Goal: Information Seeking & Learning: Learn about a topic

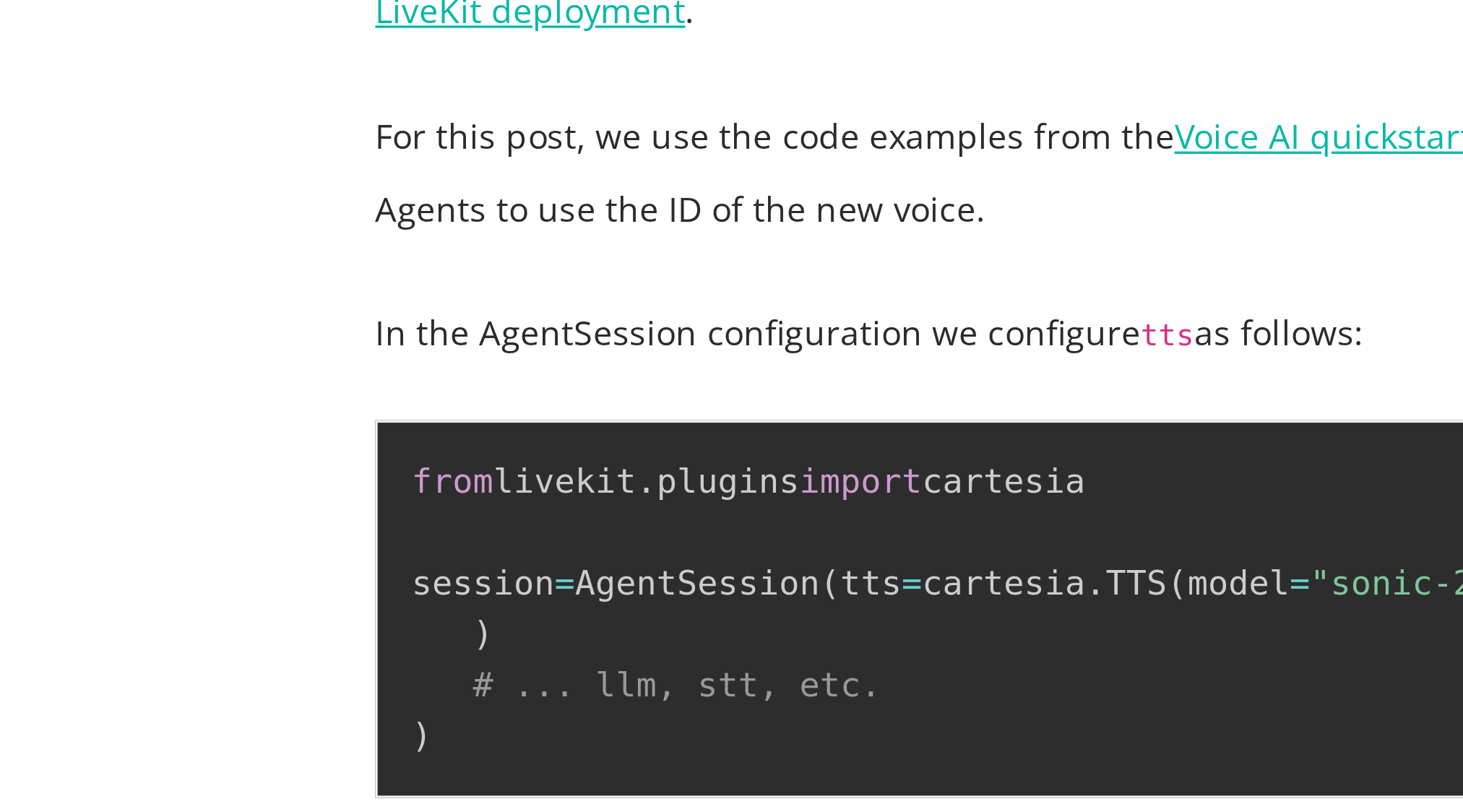
scroll to position [2378, 0]
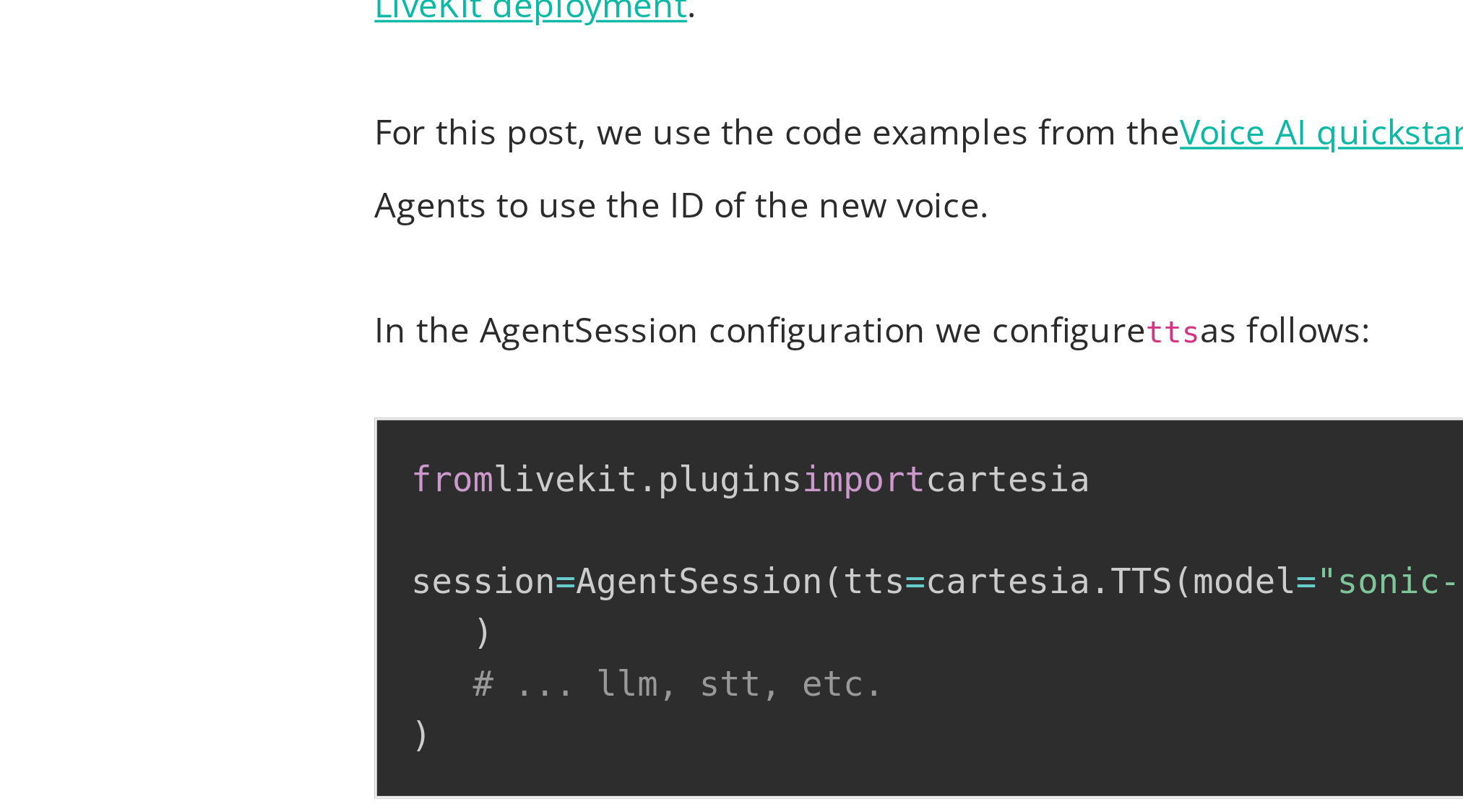
click at [383, 540] on code "from livekit . plugins import cartesia session = AgentSession ( tts = cartesia …" at bounding box center [575, 576] width 511 height 87
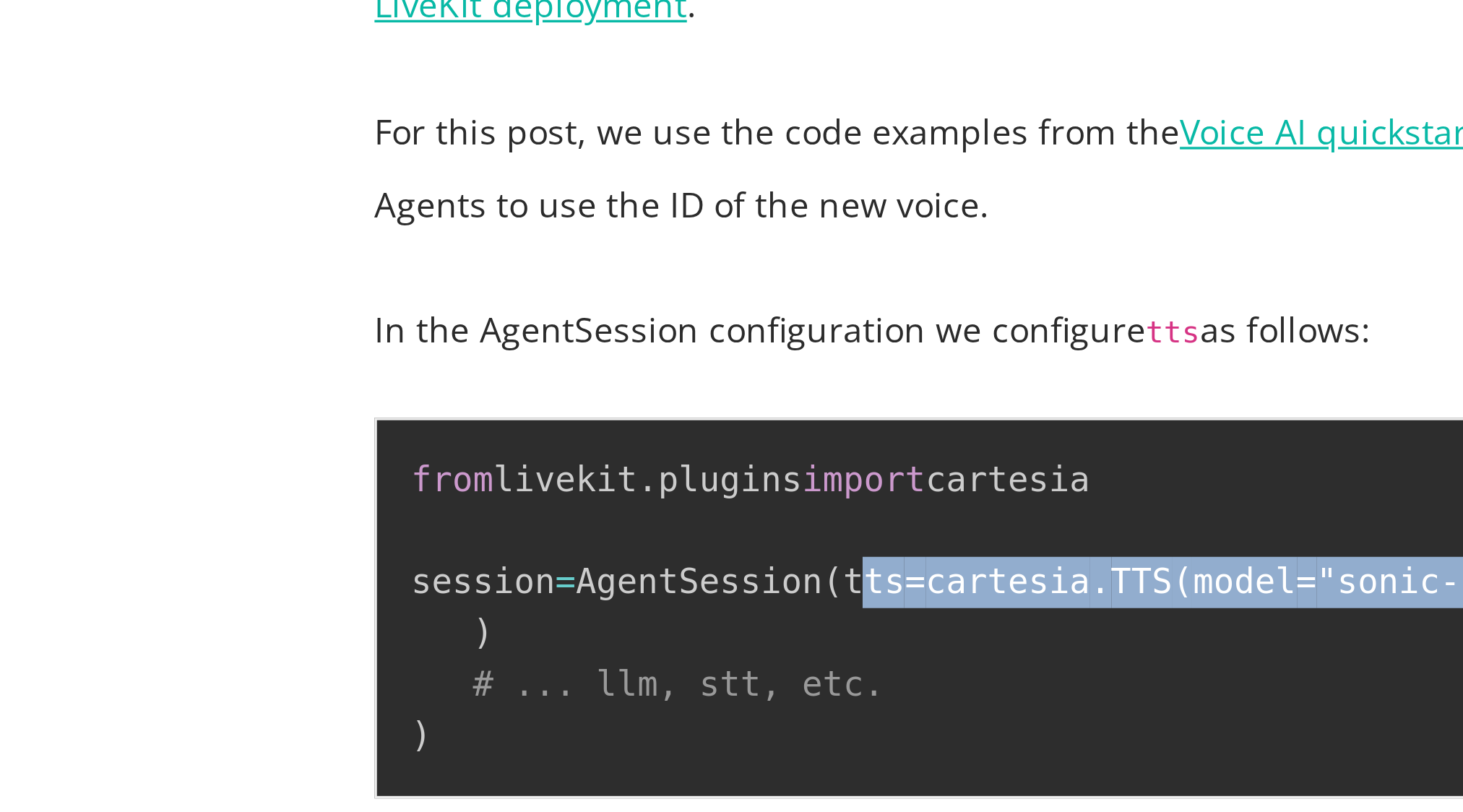
drag, startPoint x: 383, startPoint y: 540, endPoint x: 354, endPoint y: 557, distance: 33.6
click at [354, 557] on code "from livekit . plugins import cartesia session = AgentSession ( tts = cartesia …" at bounding box center [575, 576] width 511 height 87
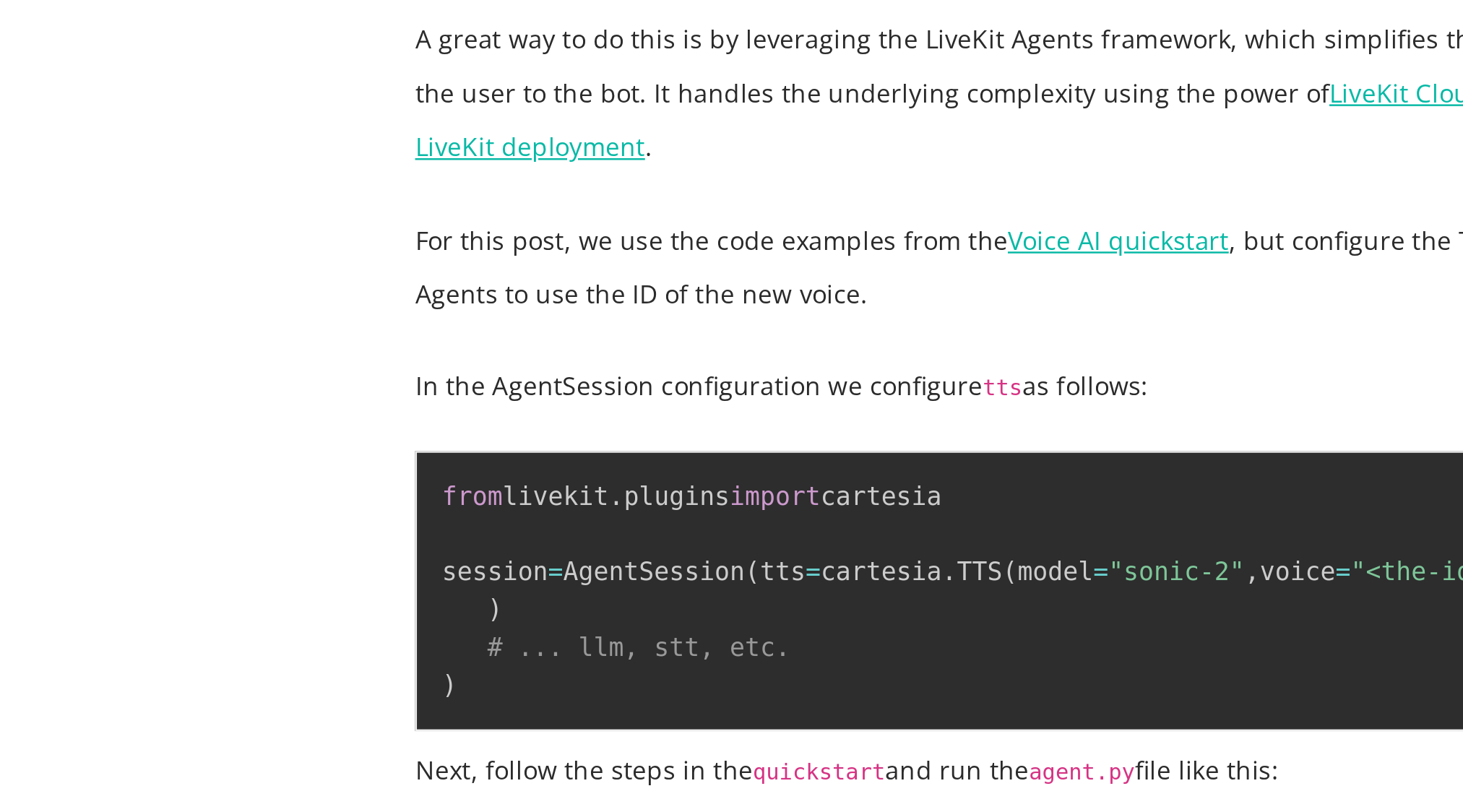
click at [360, 576] on code "from livekit . plugins import cartesia session = AgentSession ( tts = cartesia …" at bounding box center [575, 576] width 511 height 87
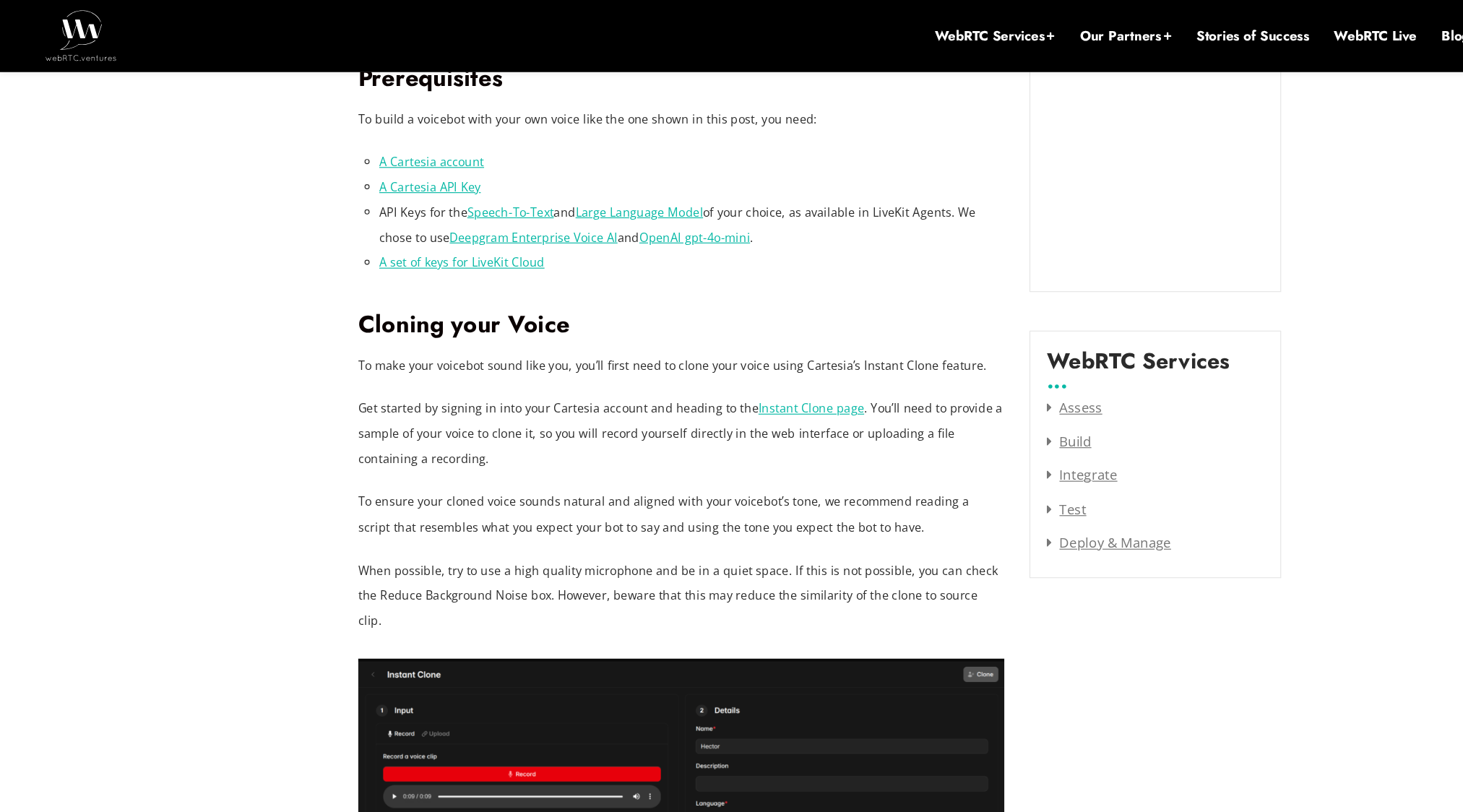
scroll to position [1733, 0]
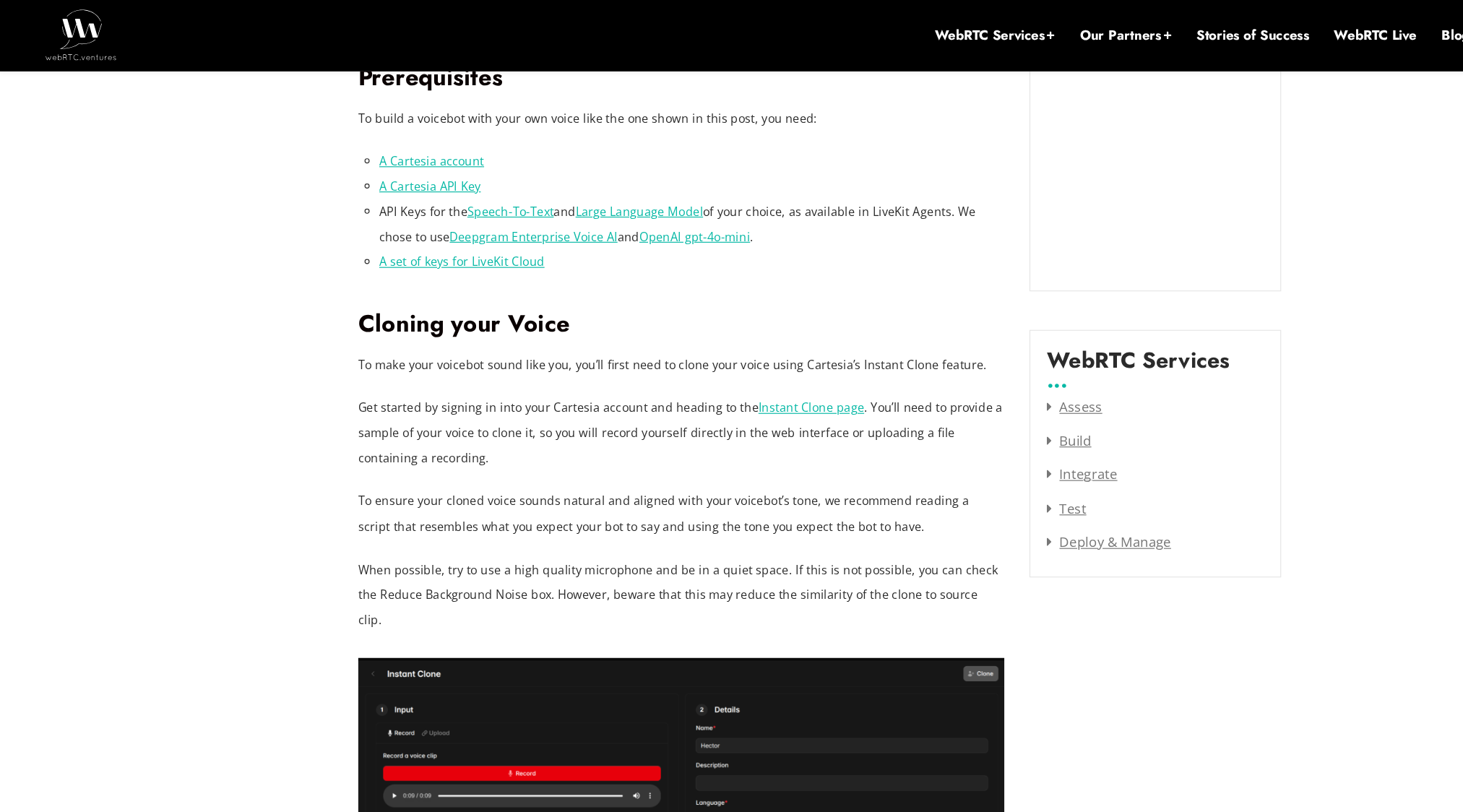
click at [676, 344] on link "Instant Clone page" at bounding box center [698, 351] width 91 height 14
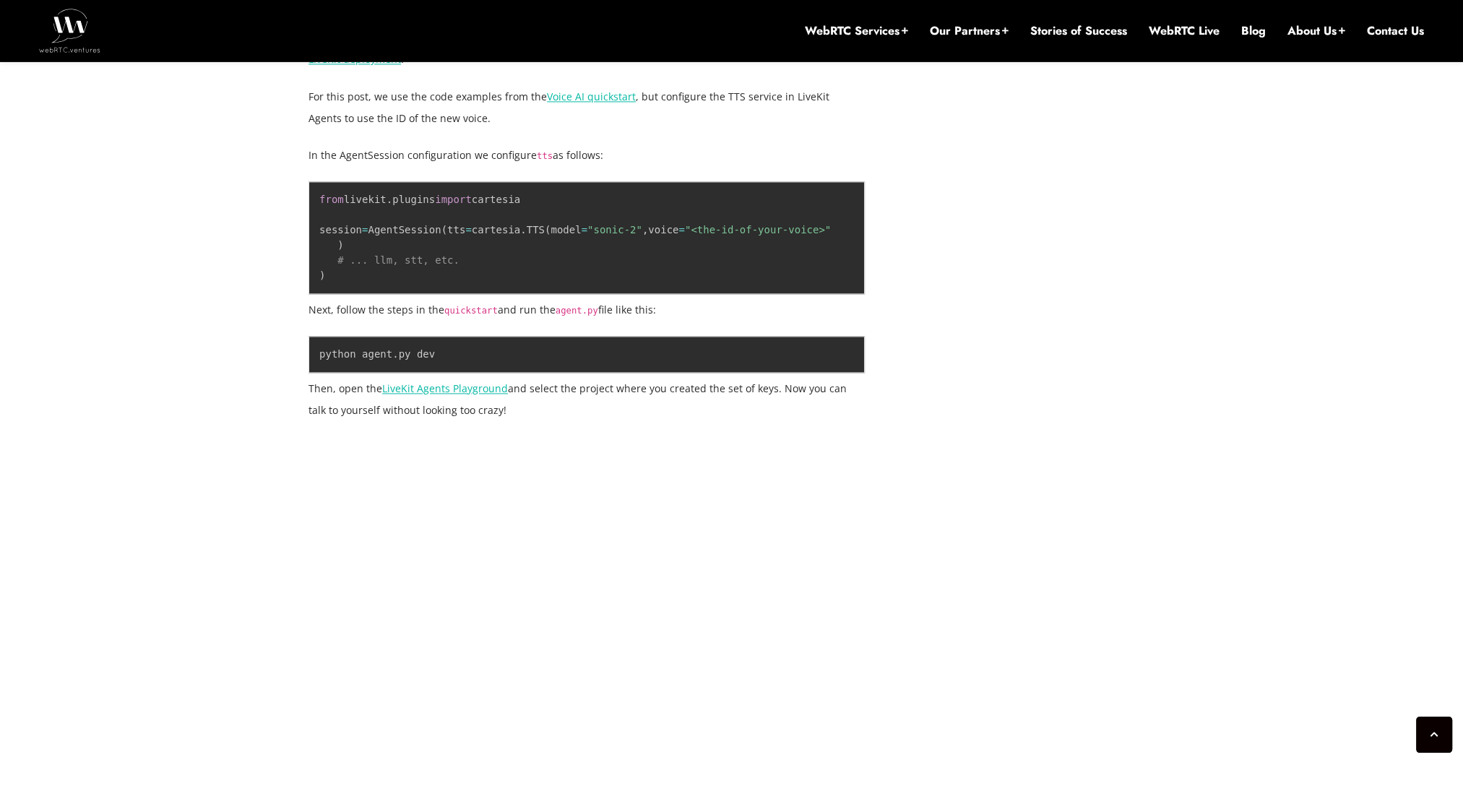
scroll to position [2725, 0]
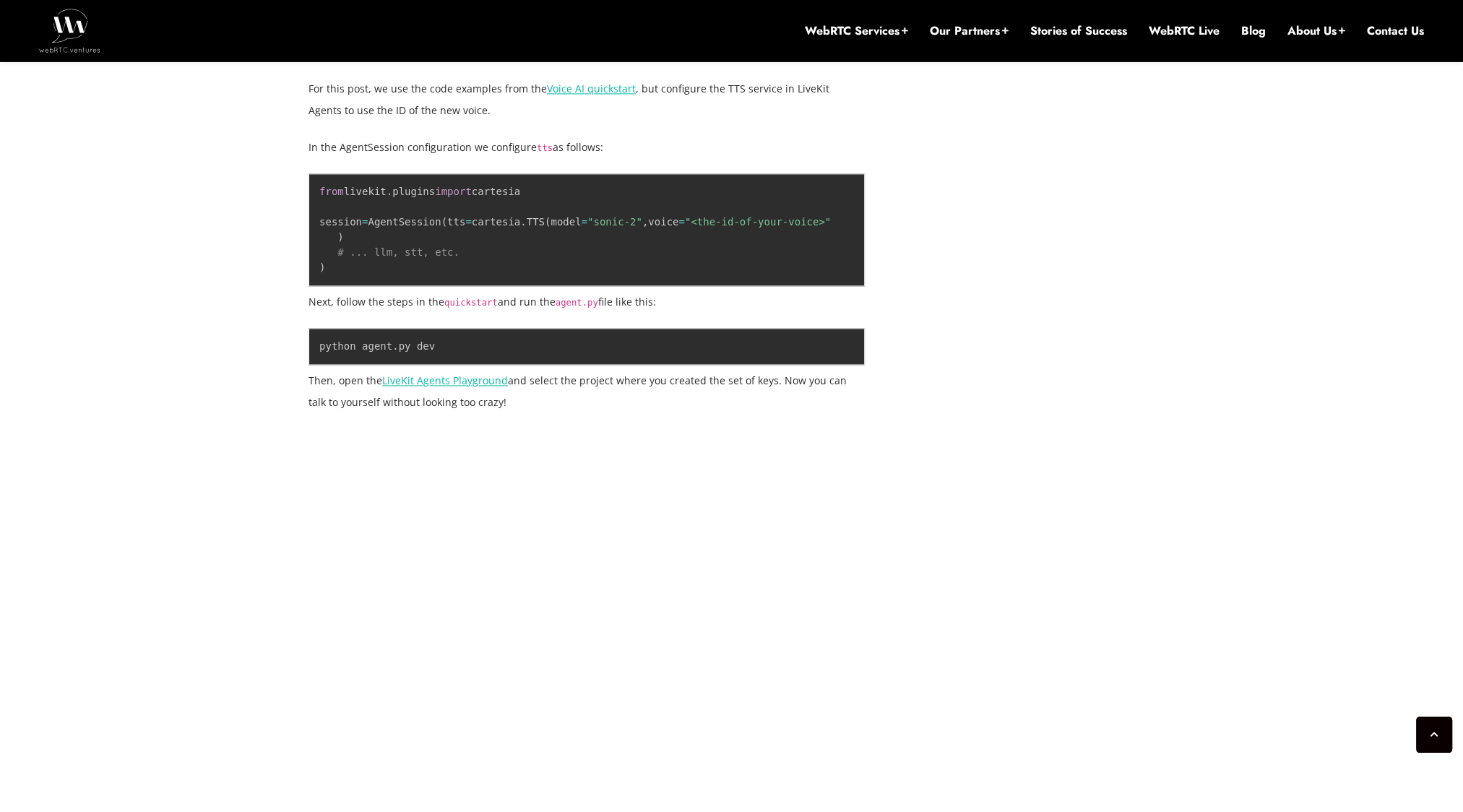
drag, startPoint x: 853, startPoint y: 174, endPoint x: 924, endPoint y: 129, distance: 84.1
click at [924, 129] on div "[DATE] [PERSON_NAME] Comments Off on Talking to Yourself Without Looking Crazy:…" at bounding box center [732, 128] width 864 height 4161
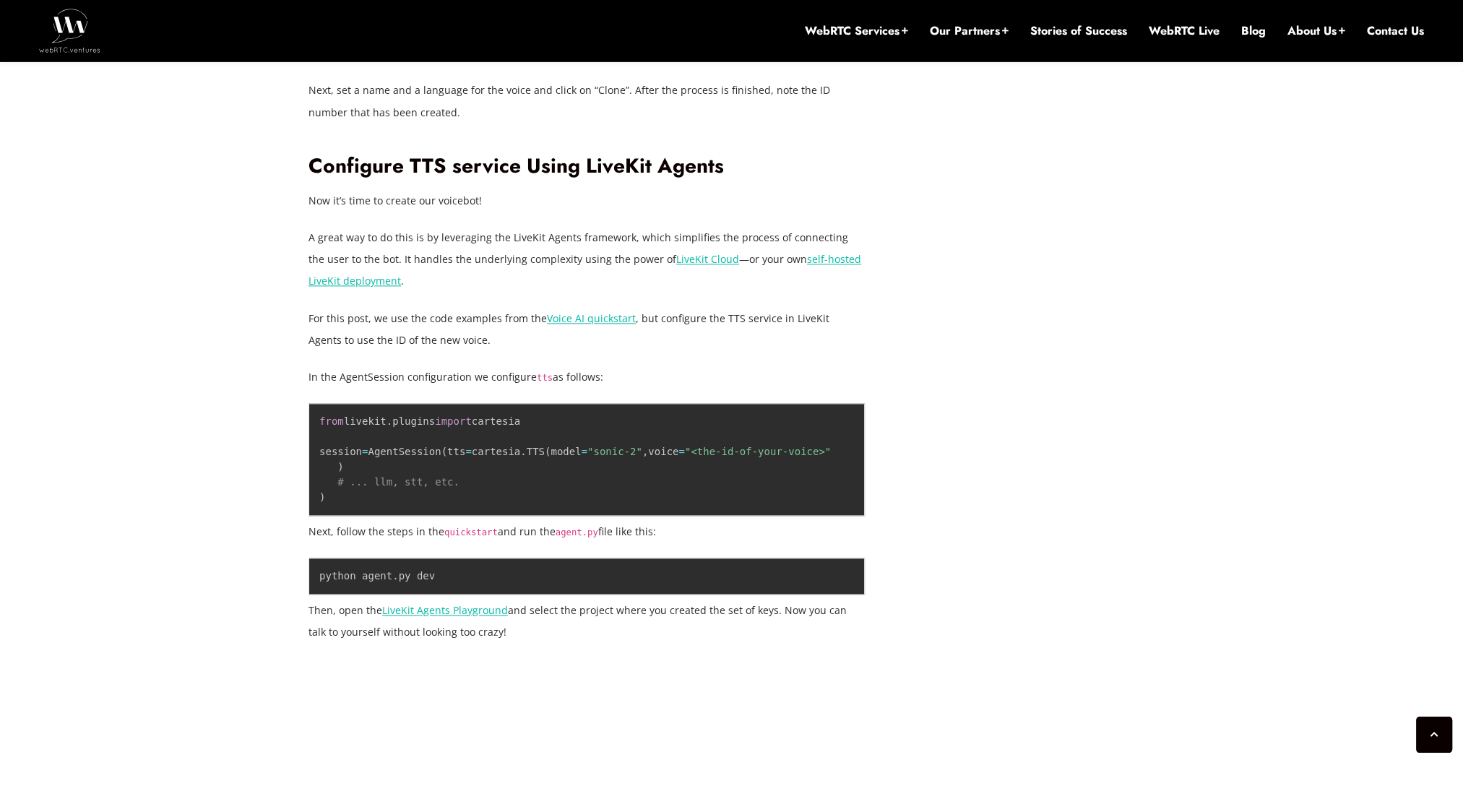
scroll to position [2492, 0]
